Goal: Use online tool/utility: Use online tool/utility

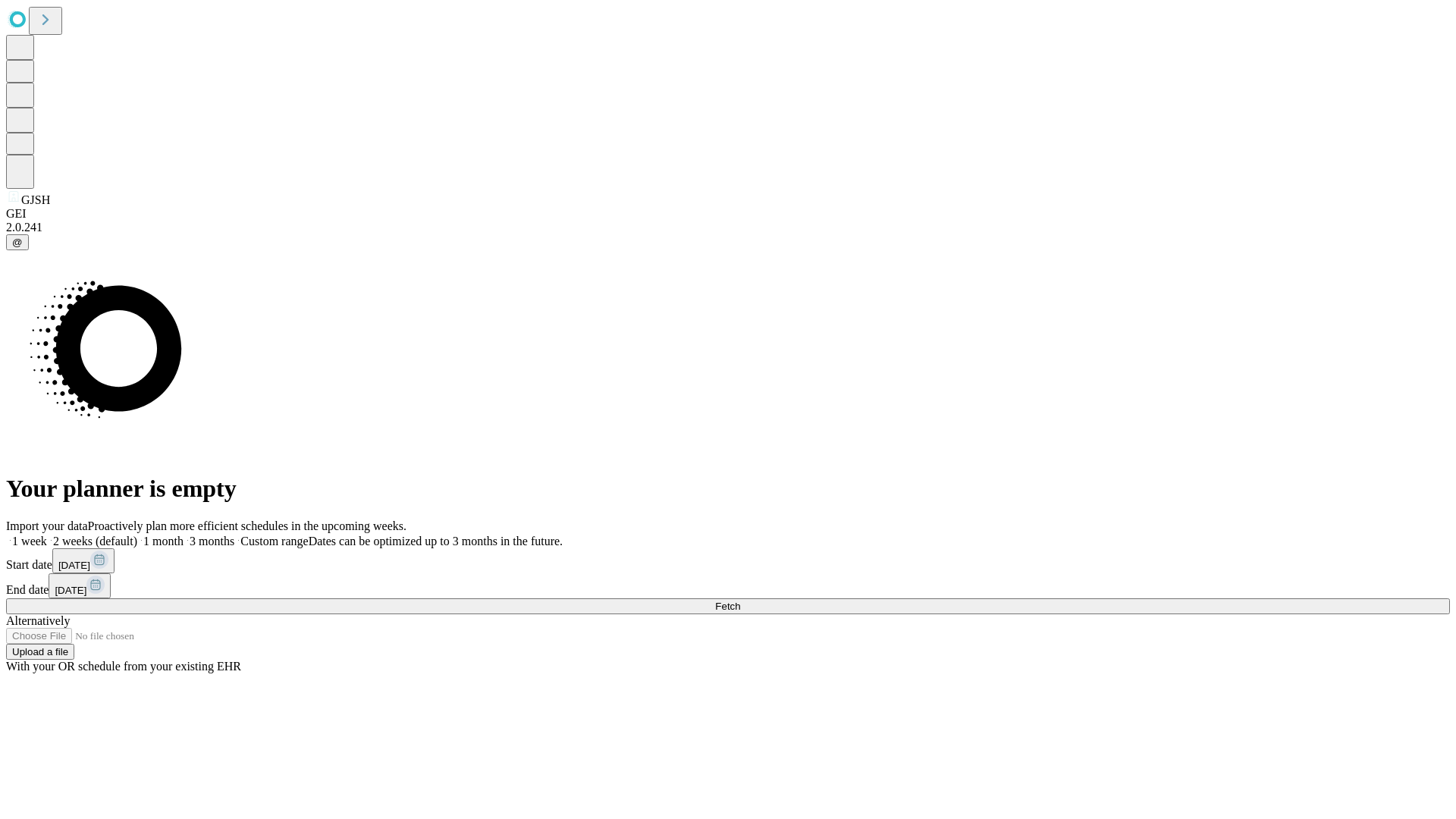
click at [741, 600] on span "Fetch" at bounding box center [728, 606] width 25 height 11
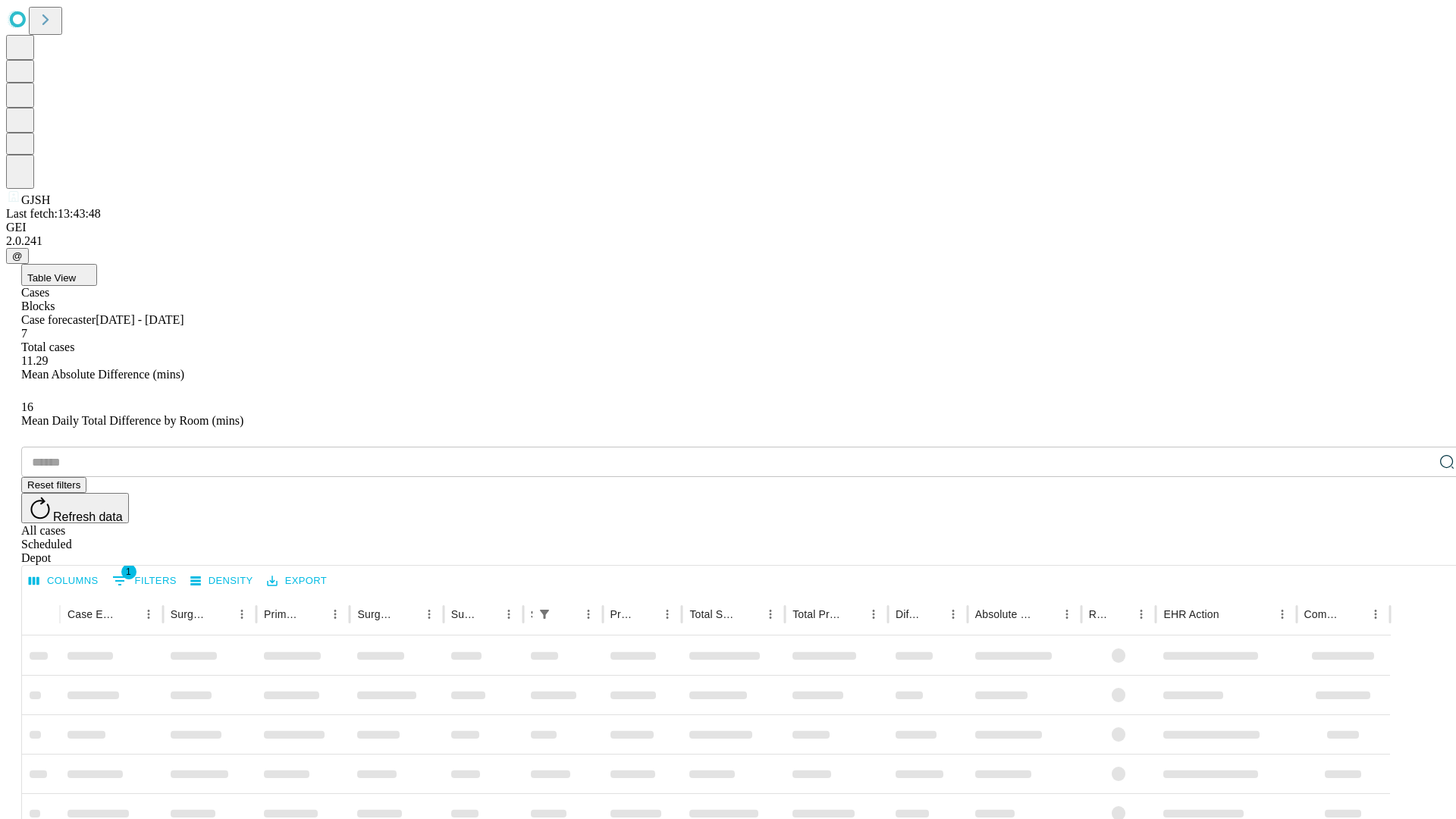
click at [1417, 551] on div "Depot" at bounding box center [743, 558] width 1444 height 14
